Goal: Information Seeking & Learning: Find specific fact

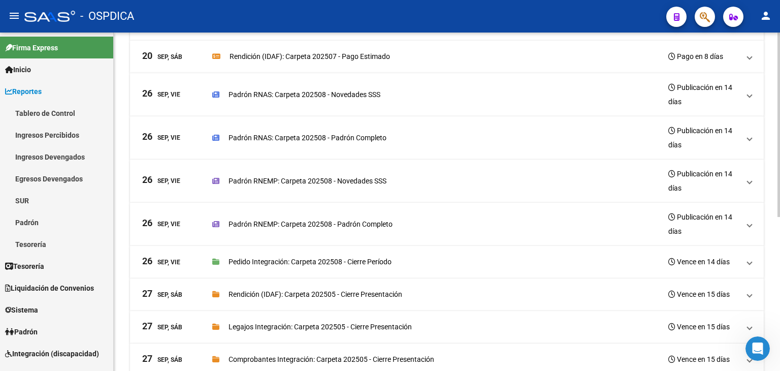
scroll to position [28, 0]
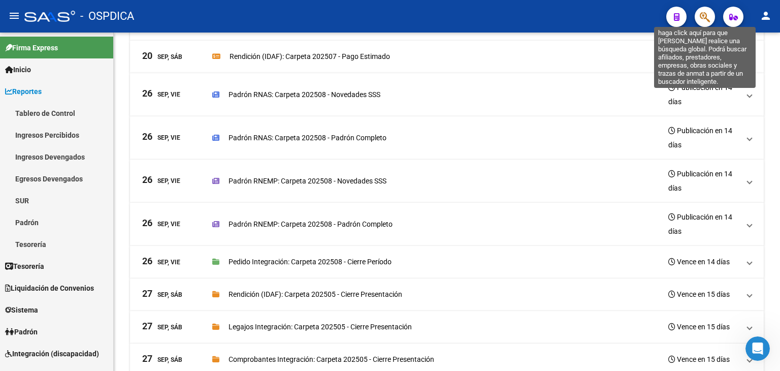
click at [709, 19] on icon "button" at bounding box center [705, 17] width 10 height 12
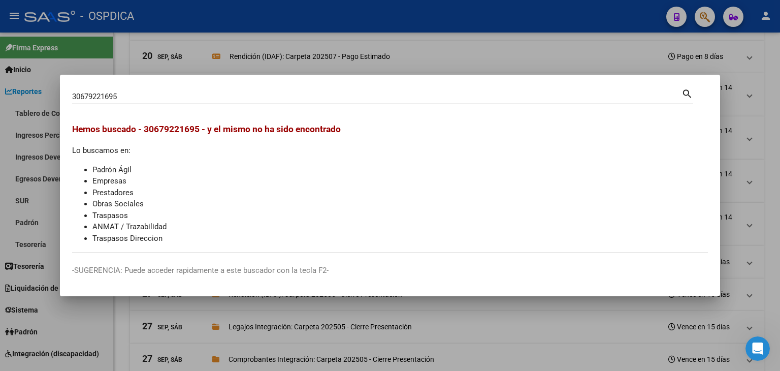
drag, startPoint x: 123, startPoint y: 90, endPoint x: 118, endPoint y: 94, distance: 6.6
click at [118, 94] on div "30679221695 Buscar (apellido, dni, [PERSON_NAME], [PERSON_NAME], cuit, obra soc…" at bounding box center [377, 96] width 610 height 15
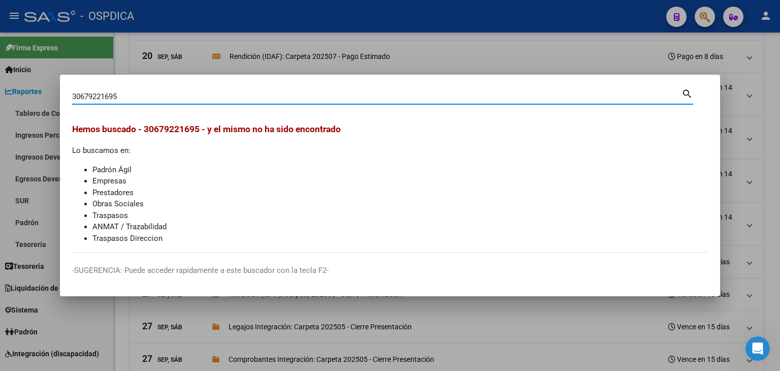
drag, startPoint x: 117, startPoint y: 96, endPoint x: 1, endPoint y: 100, distance: 116.4
click at [0, 100] on div "30679221695 Buscar (apellido, dni, cuil, nro traspaso, cuit, obra social) searc…" at bounding box center [390, 185] width 780 height 371
type input "5"
type input "3"
type input "30676921695"
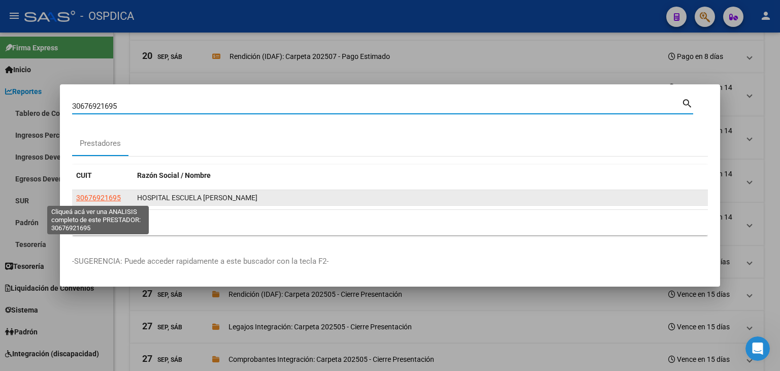
click at [114, 195] on span "30676921695" at bounding box center [98, 198] width 45 height 8
type textarea "30676921695"
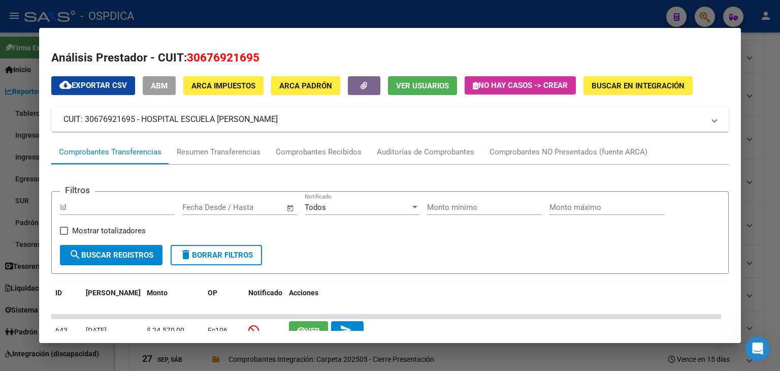
click at [202, 129] on mat-expansion-panel-header "CUIT: 30676921695 - HOSPITAL ESCUELA [PERSON_NAME]" at bounding box center [390, 119] width 678 height 24
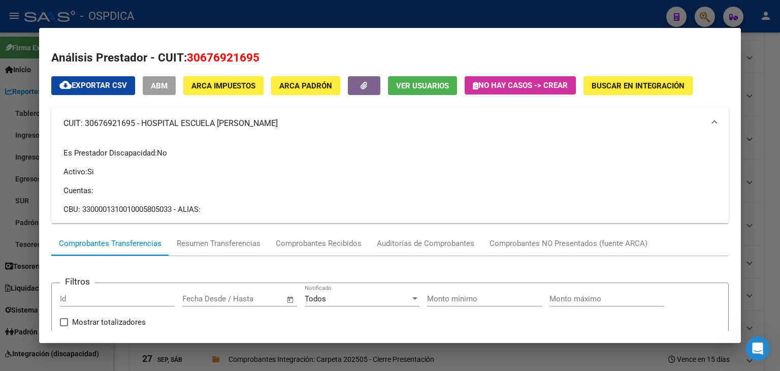
drag, startPoint x: 83, startPoint y: 212, endPoint x: 174, endPoint y: 218, distance: 90.7
click at [174, 218] on div "Es Prestador Discapacidad: No Activo: Si Cuentas: CBU: 3300001310010005805033 -…" at bounding box center [390, 181] width 678 height 83
copy div "3300001310010005805033"
click at [774, 53] on div at bounding box center [390, 185] width 780 height 371
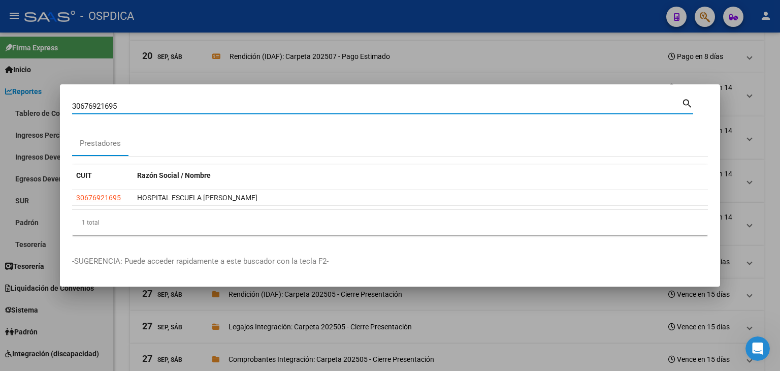
drag, startPoint x: 672, startPoint y: 105, endPoint x: 51, endPoint y: 111, distance: 620.9
click at [51, 111] on div "30676921695 Buscar (apellido, dni, cuil, nro traspaso, cuit, obra social) searc…" at bounding box center [390, 185] width 780 height 371
click at [51, 111] on div at bounding box center [390, 185] width 780 height 371
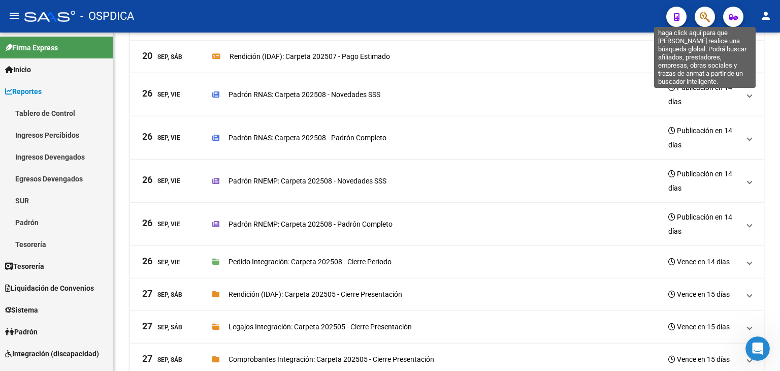
click at [701, 16] on icon "button" at bounding box center [705, 17] width 10 height 12
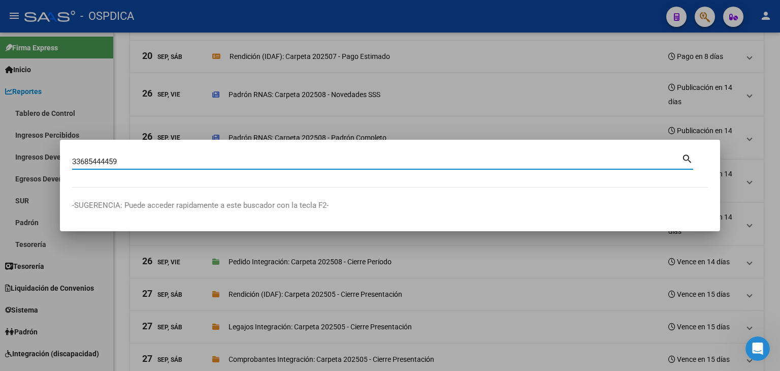
type input "33685444459"
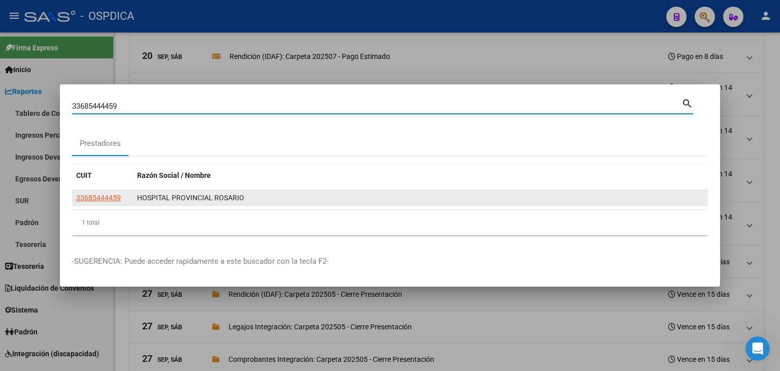
click at [98, 197] on span "33685444459" at bounding box center [98, 198] width 45 height 8
type textarea "33685444459"
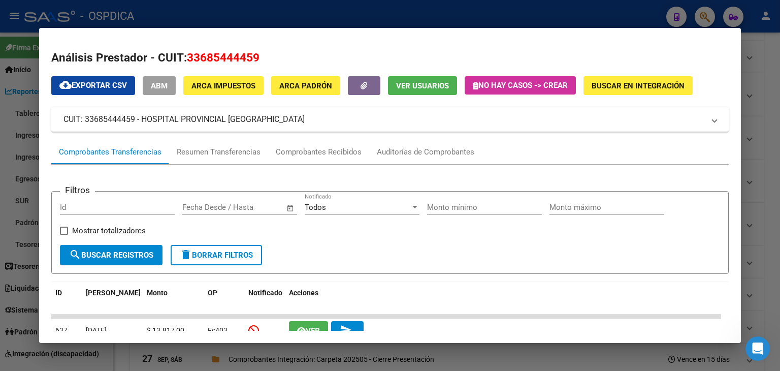
click at [137, 128] on mat-expansion-panel-header "CUIT: 33685444459 - HOSPITAL PROVINCIAL [GEOGRAPHIC_DATA]" at bounding box center [390, 119] width 678 height 24
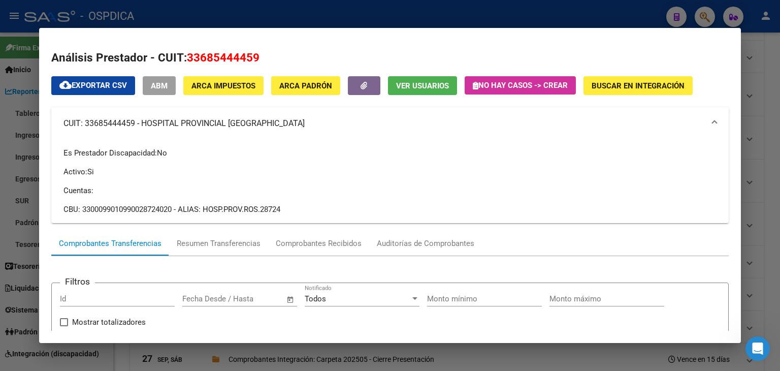
drag, startPoint x: 83, startPoint y: 208, endPoint x: 178, endPoint y: 202, distance: 95.2
click at [178, 202] on div "Es Prestador Discapacidad: No Activo: Si Cuentas: CBU: 3300099010990028724020 -…" at bounding box center [390, 181] width 653 height 68
copy div "3300099010990028724020"
click at [760, 67] on div at bounding box center [390, 185] width 780 height 371
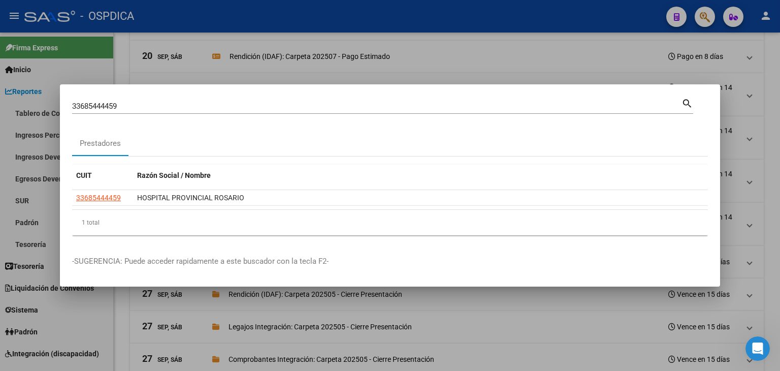
click at [704, 19] on div at bounding box center [390, 185] width 780 height 371
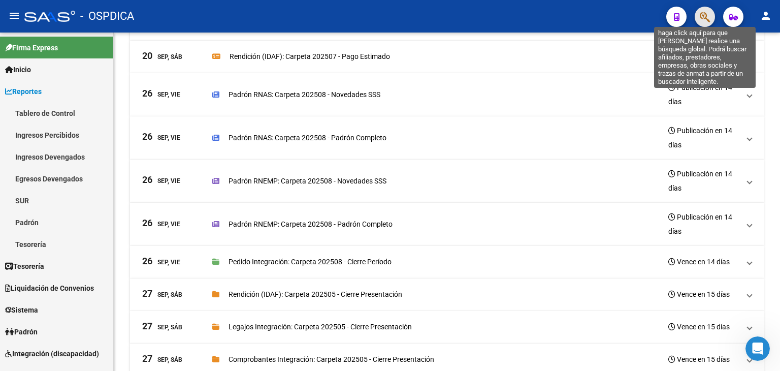
click at [704, 19] on icon "button" at bounding box center [705, 17] width 10 height 12
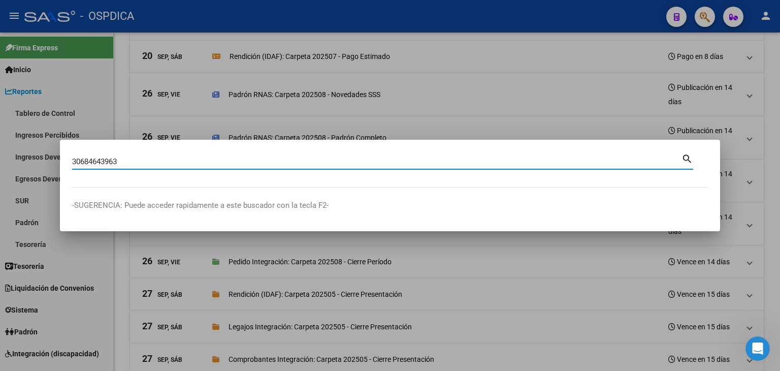
type input "30684643963"
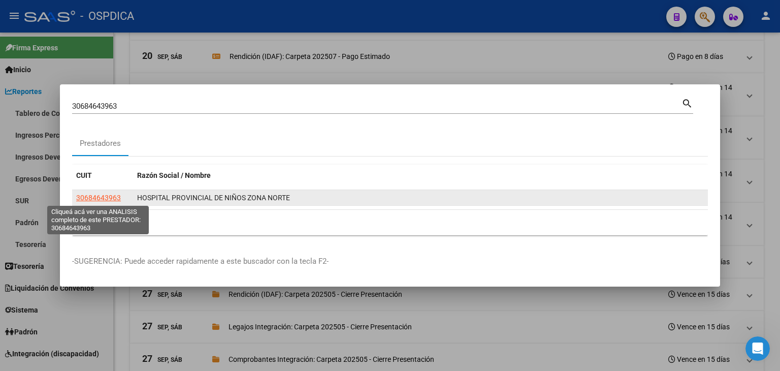
click at [114, 196] on span "30684643963" at bounding box center [98, 198] width 45 height 8
type textarea "30684643963"
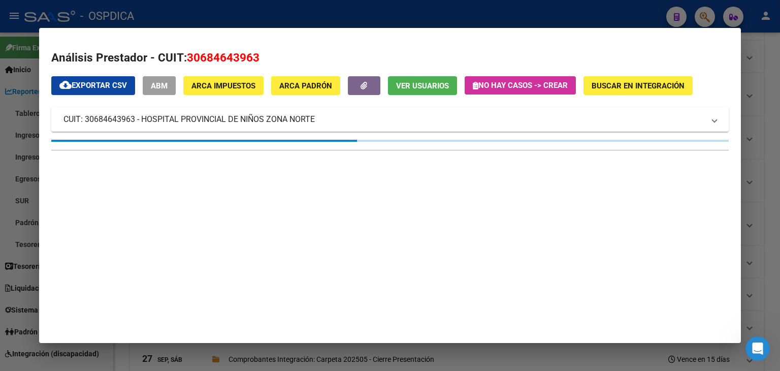
click at [130, 124] on mat-panel-title "CUIT: 30684643963 - HOSPITAL PROVINCIAL DE NIÑOS ZONA NORTE" at bounding box center [384, 119] width 641 height 12
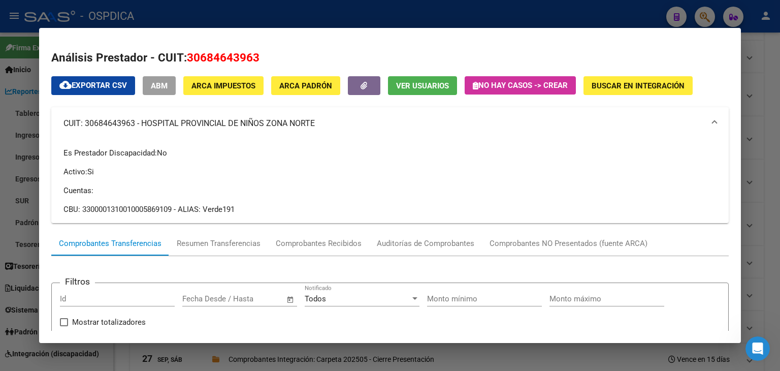
drag, startPoint x: 82, startPoint y: 209, endPoint x: 175, endPoint y: 206, distance: 93.0
click at [175, 206] on div "CBU: 3300001310010005869109 - ALIAS: Verde191" at bounding box center [390, 209] width 653 height 11
copy div "3300001310010005869109"
click at [704, 11] on div at bounding box center [390, 185] width 780 height 371
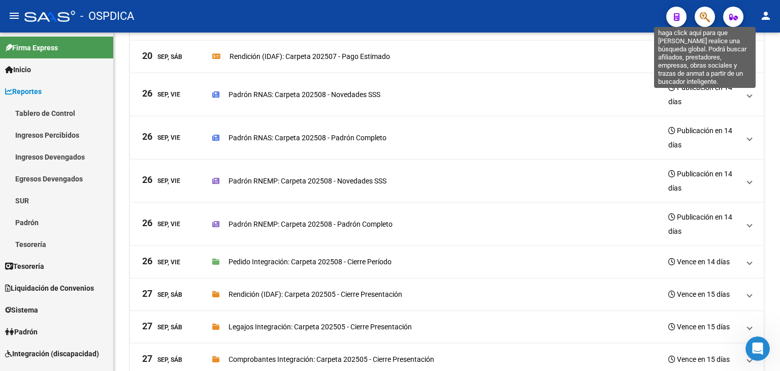
click at [704, 11] on icon "button" at bounding box center [705, 17] width 10 height 12
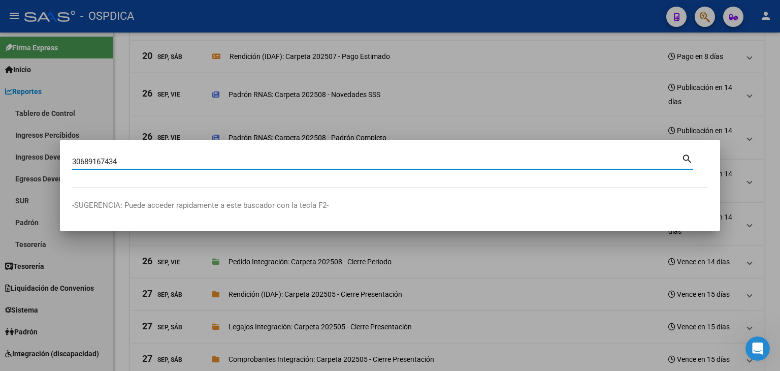
type input "30689167434"
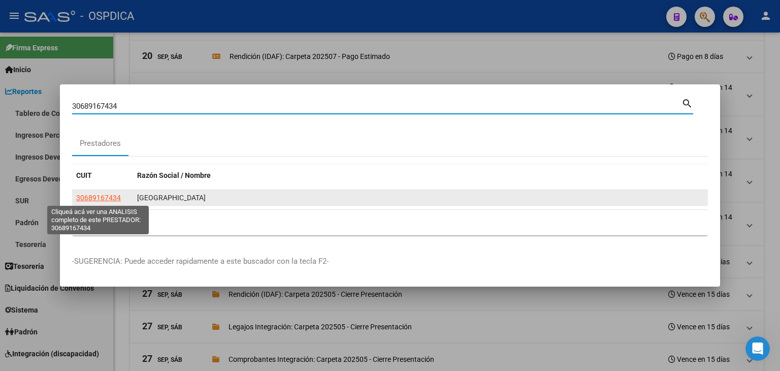
click at [88, 196] on span "30689167434" at bounding box center [98, 198] width 45 height 8
type textarea "30689167434"
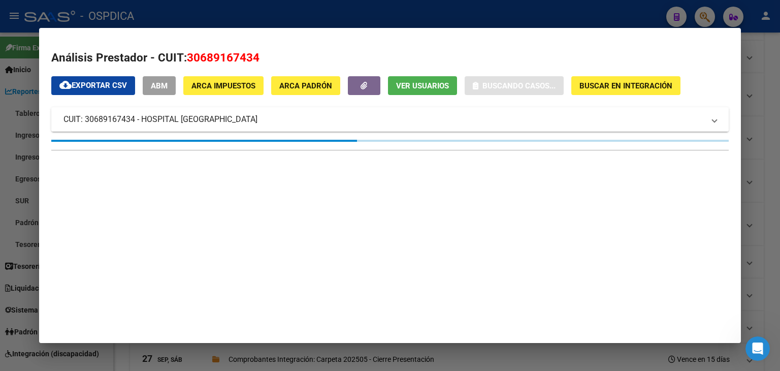
click at [136, 123] on mat-panel-title "CUIT: 30689167434 - HOSPITAL [GEOGRAPHIC_DATA]" at bounding box center [384, 119] width 641 height 12
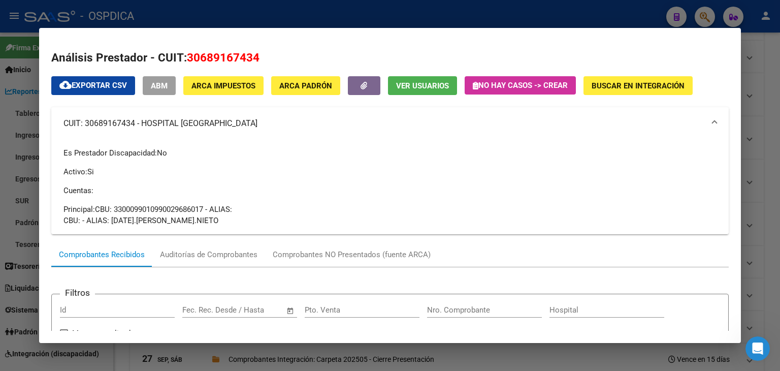
drag, startPoint x: 113, startPoint y: 207, endPoint x: 210, endPoint y: 198, distance: 98.0
click at [210, 198] on div "Es Prestador Discapacidad: No Activo: Si Cuentas: Principal: CBU: 3300099010990…" at bounding box center [390, 186] width 653 height 79
drag, startPoint x: 113, startPoint y: 211, endPoint x: 206, endPoint y: 210, distance: 93.0
click at [206, 210] on div "Principal: CBU: 3300099010990029686017 - ALIAS:" at bounding box center [390, 209] width 653 height 11
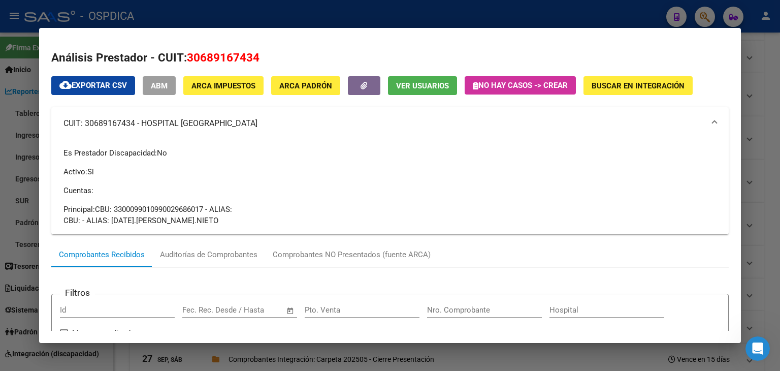
click at [206, 210] on div "Principal: CBU: 3300099010990029686017 - ALIAS:" at bounding box center [390, 209] width 653 height 11
click at [719, 12] on div at bounding box center [390, 185] width 780 height 371
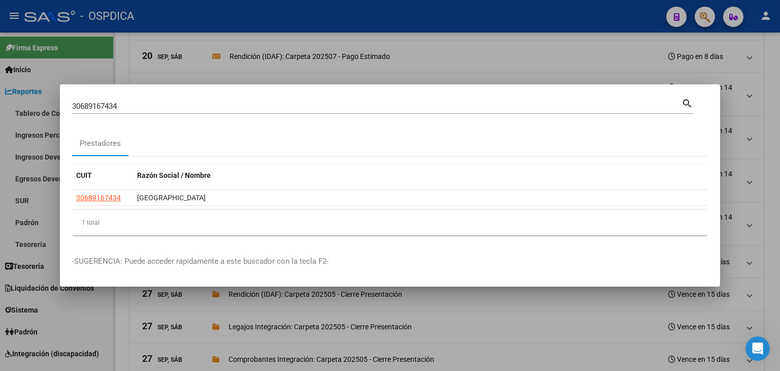
click at [709, 18] on div at bounding box center [390, 185] width 780 height 371
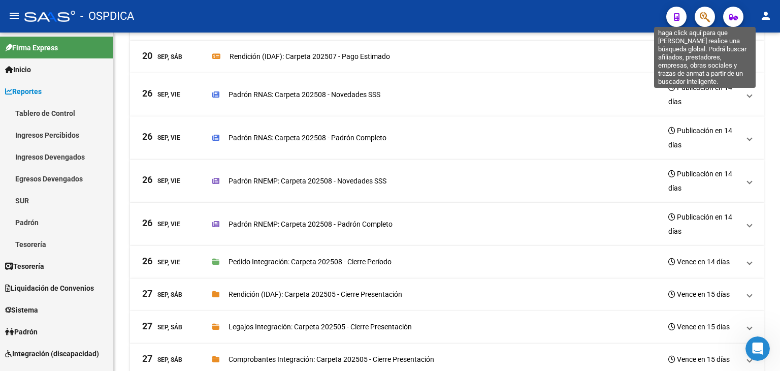
click at [708, 19] on icon "button" at bounding box center [705, 17] width 10 height 12
